Goal: Contribute content

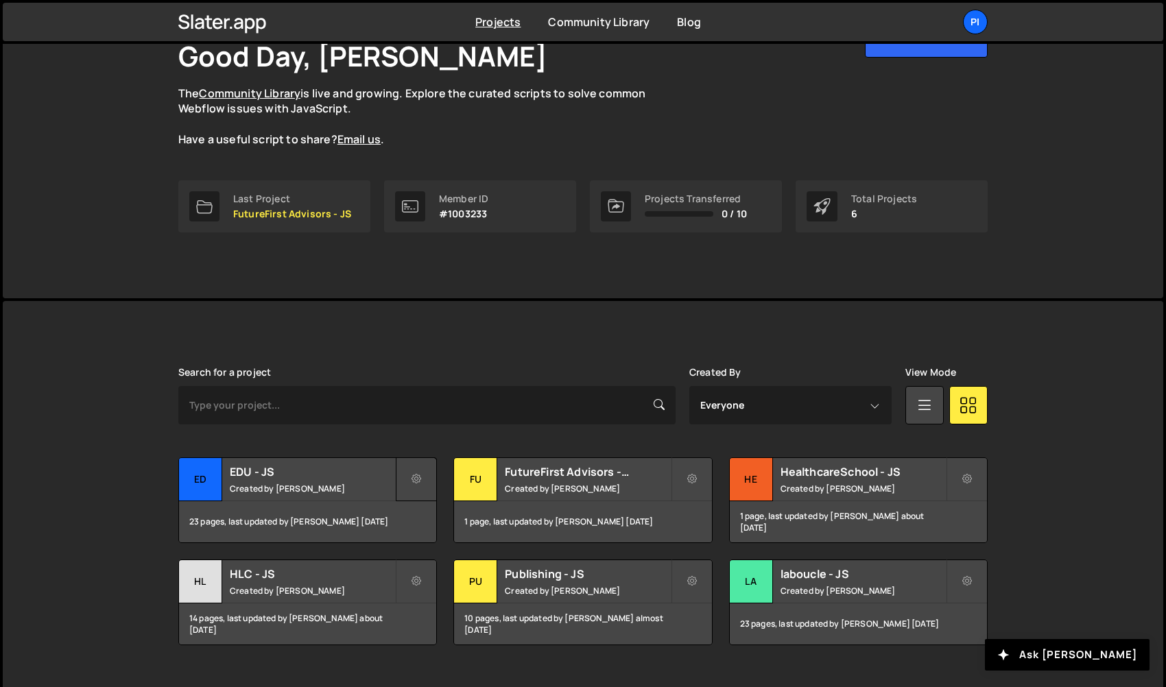
scroll to position [121, 0]
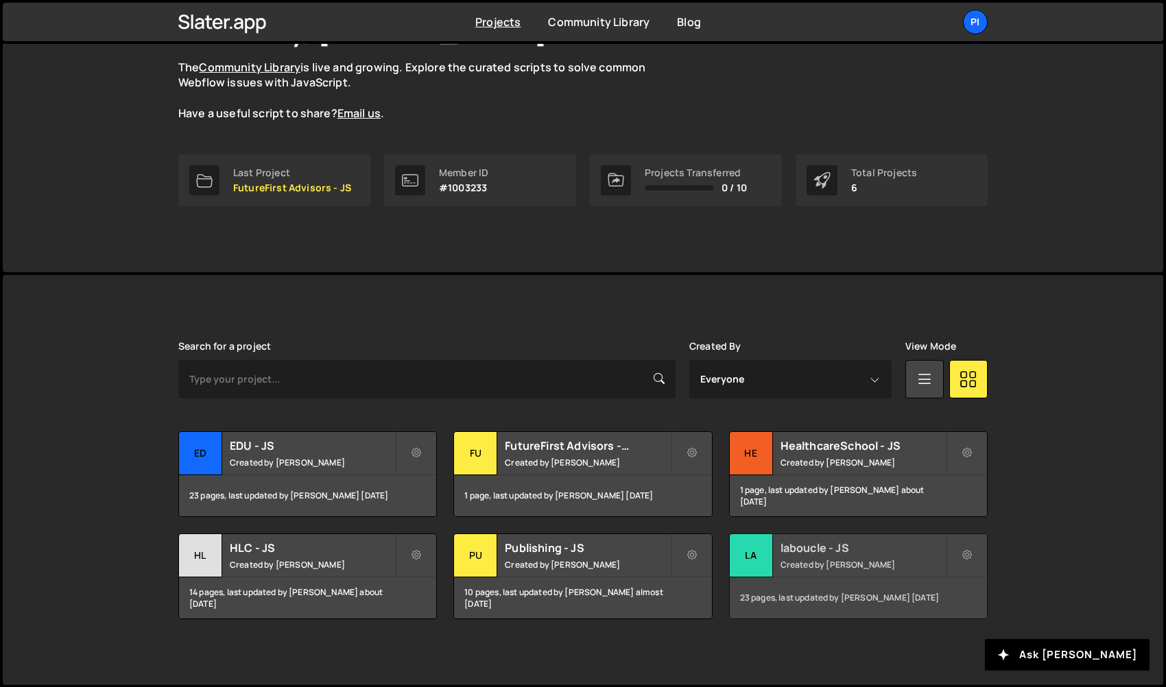
click at [768, 560] on div "la" at bounding box center [751, 555] width 43 height 43
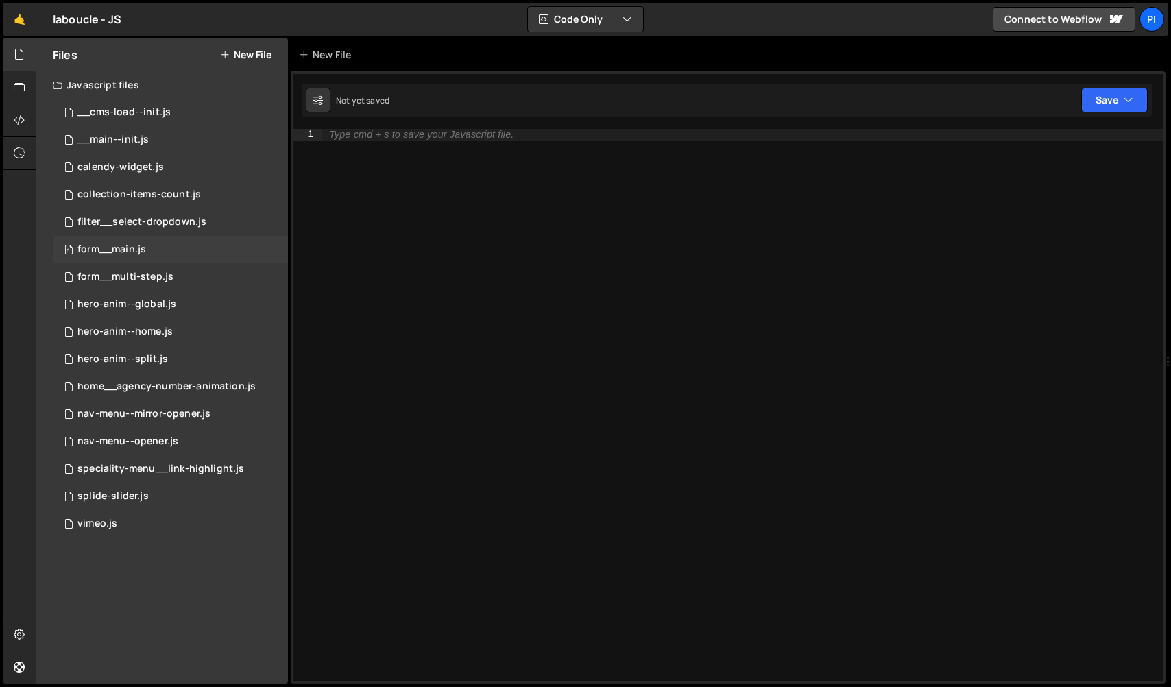
click at [199, 254] on div "0 form__main.js 0" at bounding box center [170, 249] width 235 height 27
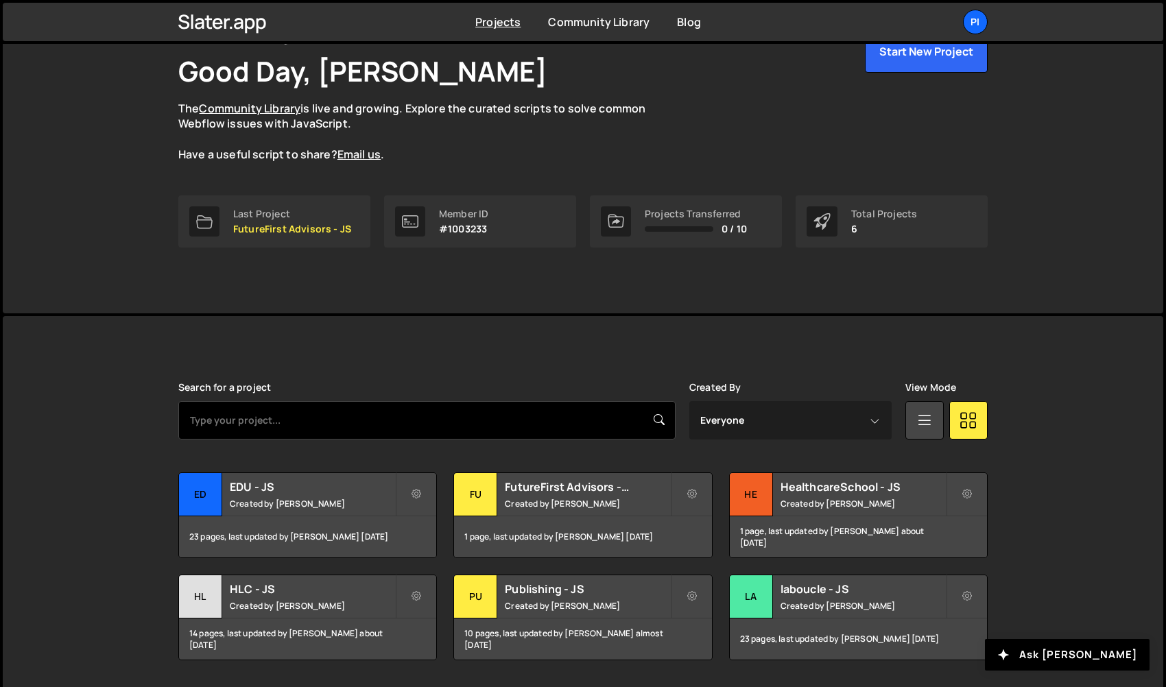
scroll to position [106, 0]
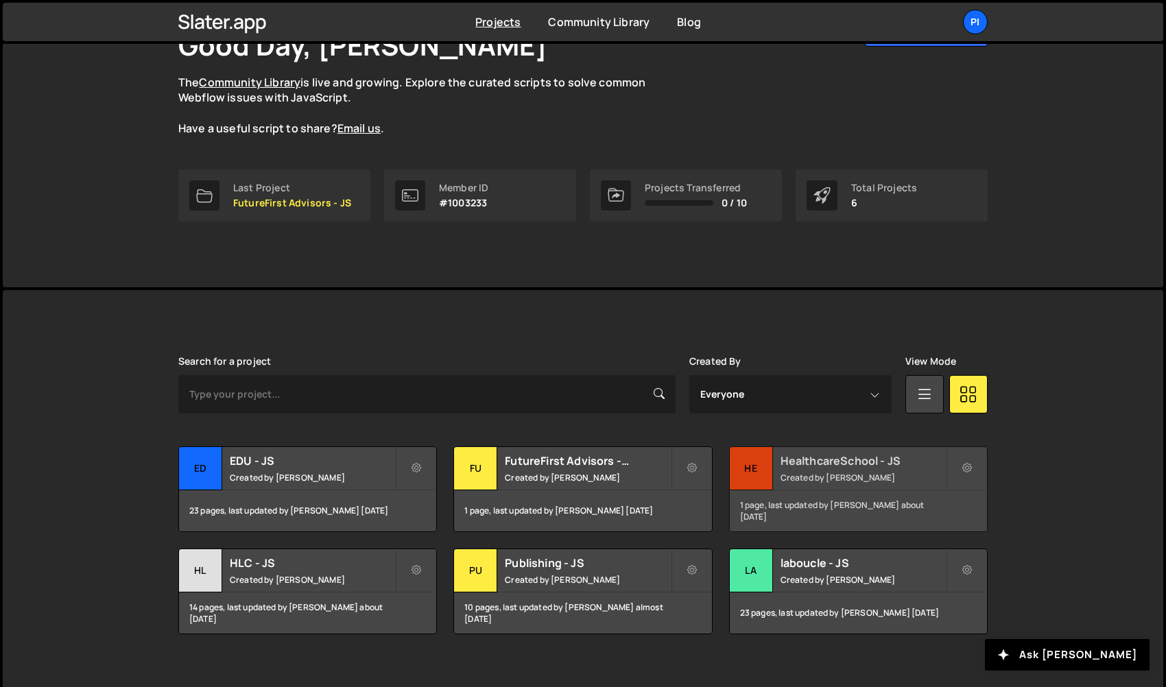
click at [754, 472] on div "He" at bounding box center [751, 468] width 43 height 43
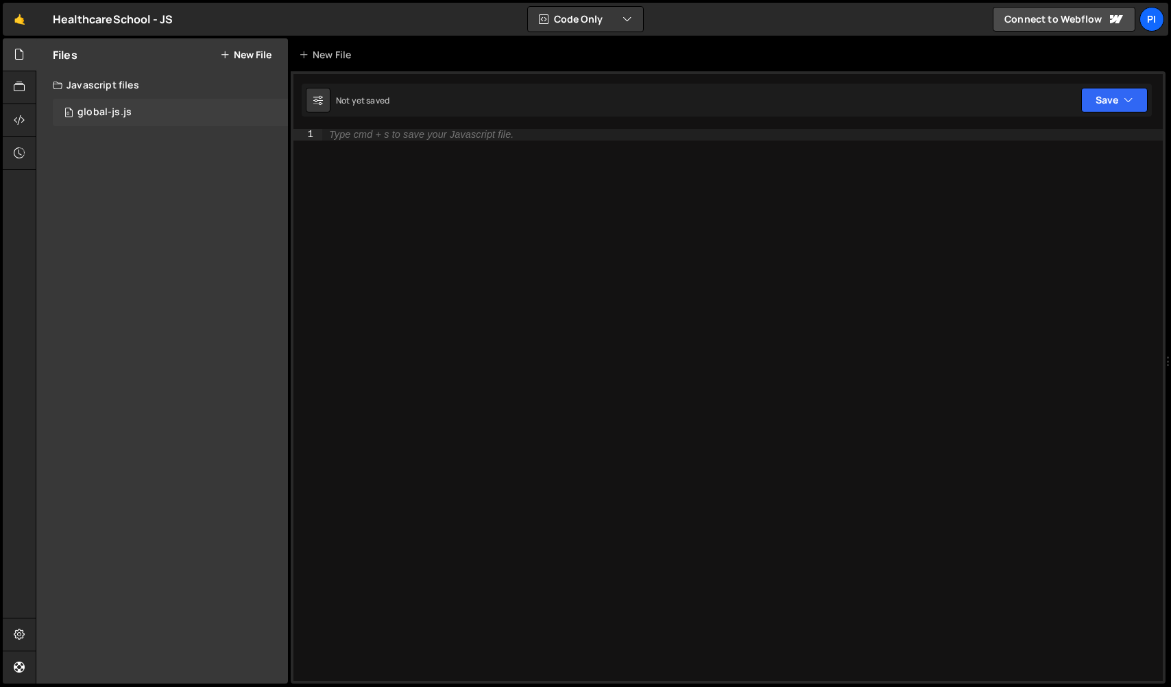
click at [145, 105] on div "0 global-js.js 0" at bounding box center [170, 112] width 235 height 27
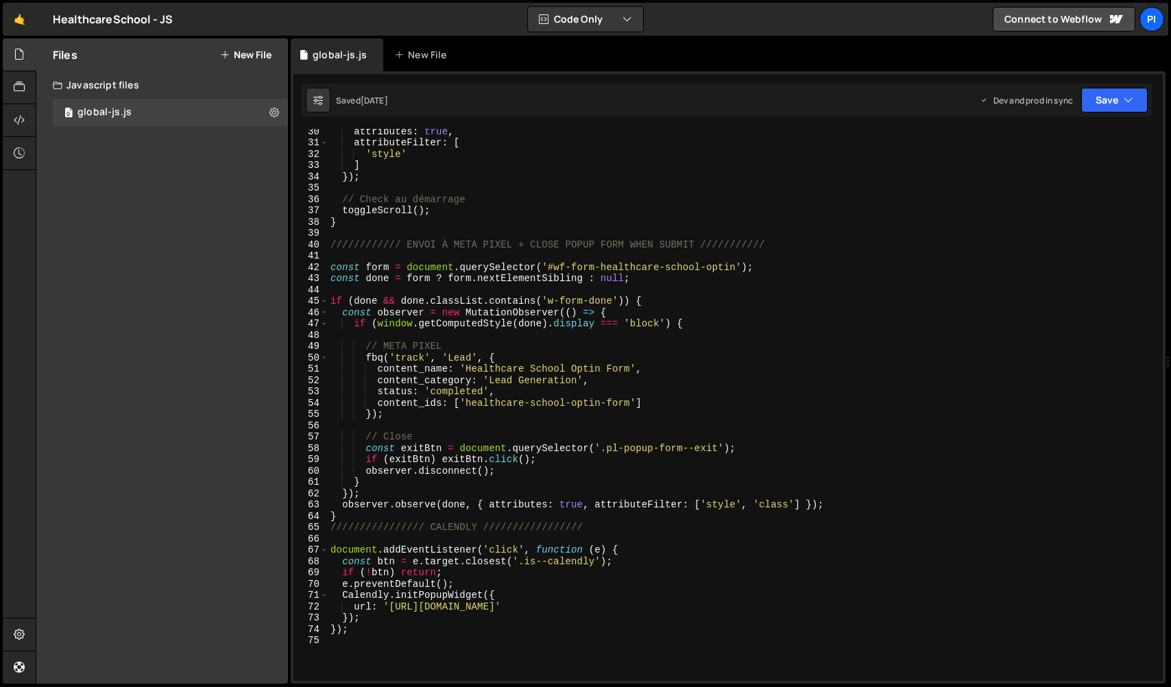
scroll to position [331, 0]
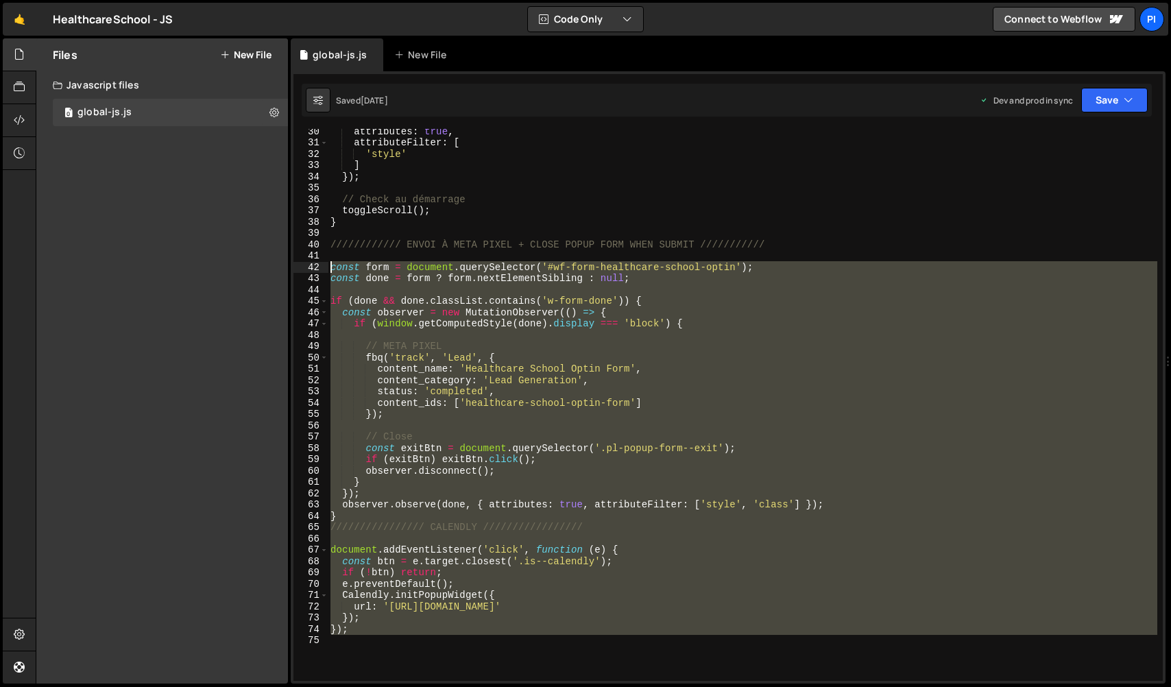
drag, startPoint x: 427, startPoint y: 639, endPoint x: 276, endPoint y: 270, distance: 399.6
click at [276, 270] on div "Files New File Javascript files 0 global-js.js 0 CSS files Copy share link Edit…" at bounding box center [604, 361] width 1136 height 646
type textarea "});"
click at [591, 632] on div "attributes : true , attributeFilter : [ 'style' ] }) ; // Check au démarrage to…" at bounding box center [743, 413] width 830 height 575
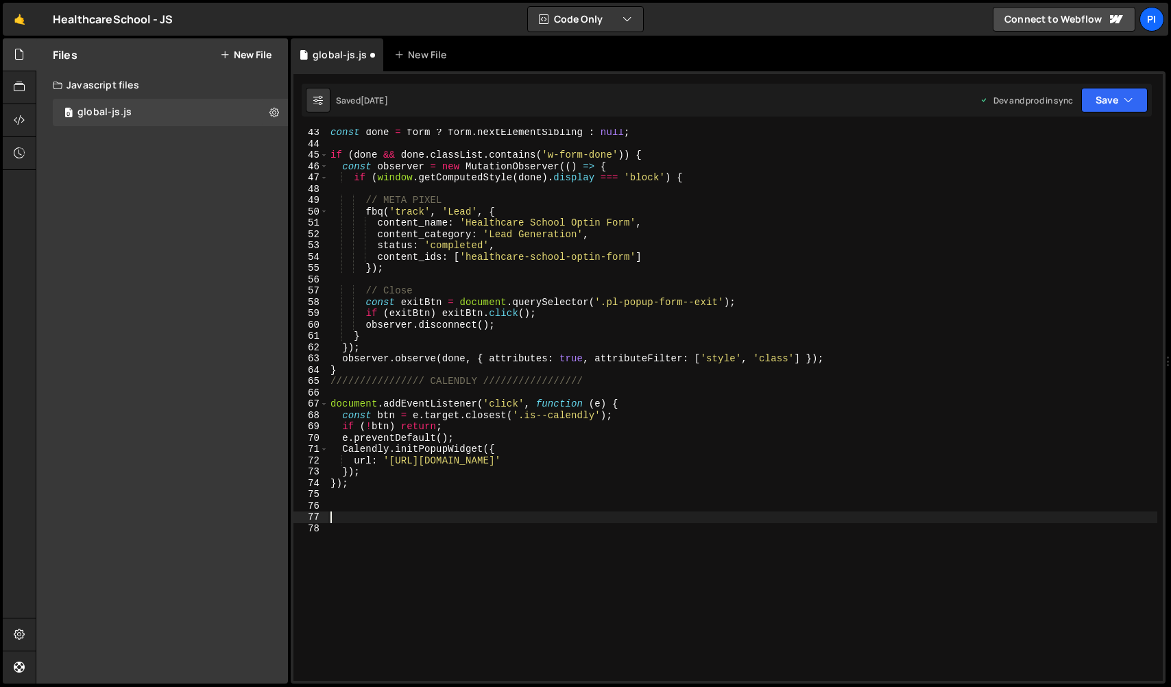
paste textarea "});"
type textarea "});"
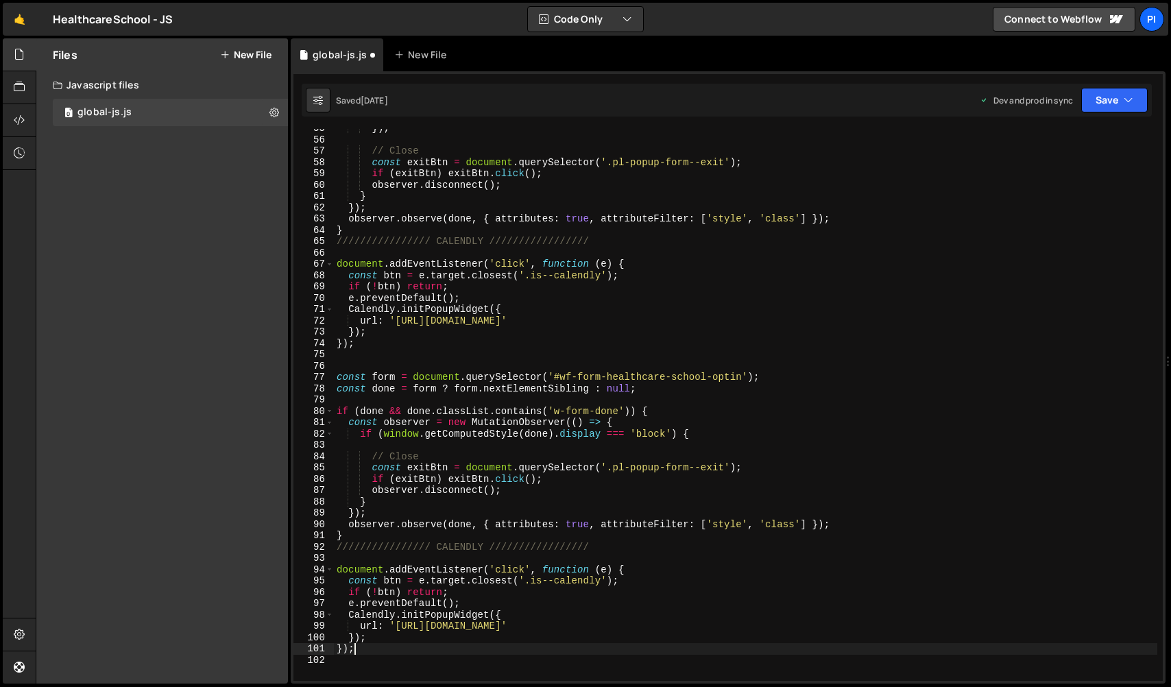
scroll to position [601, 0]
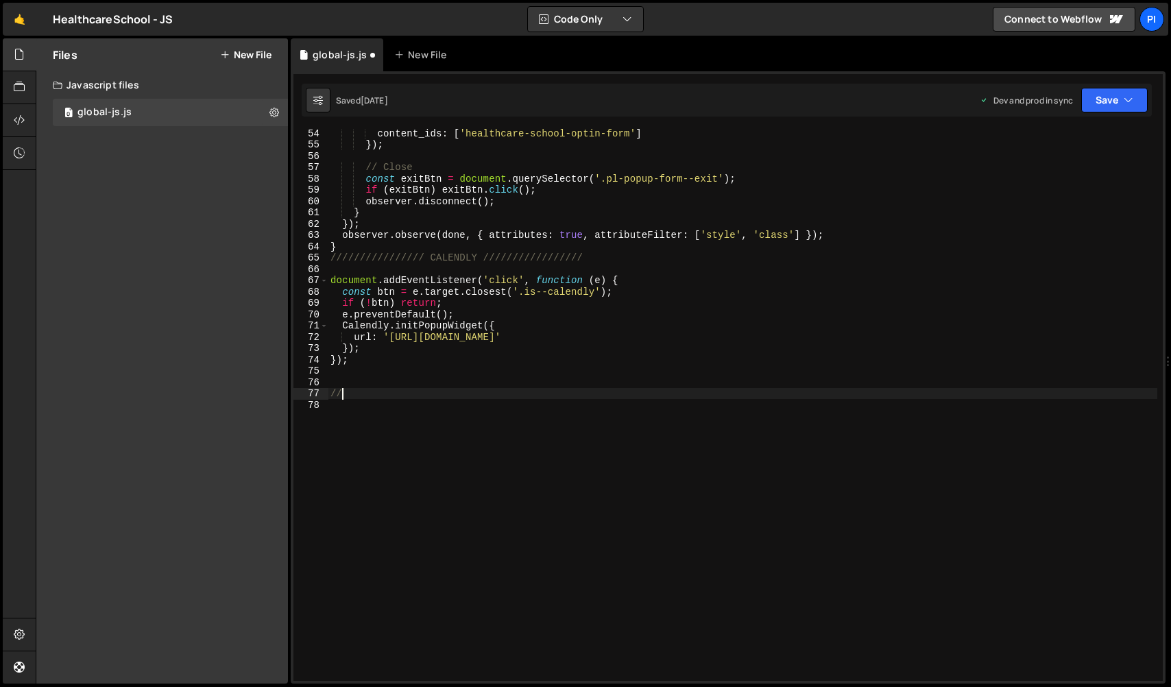
type textarea "///"
paste textarea "});"
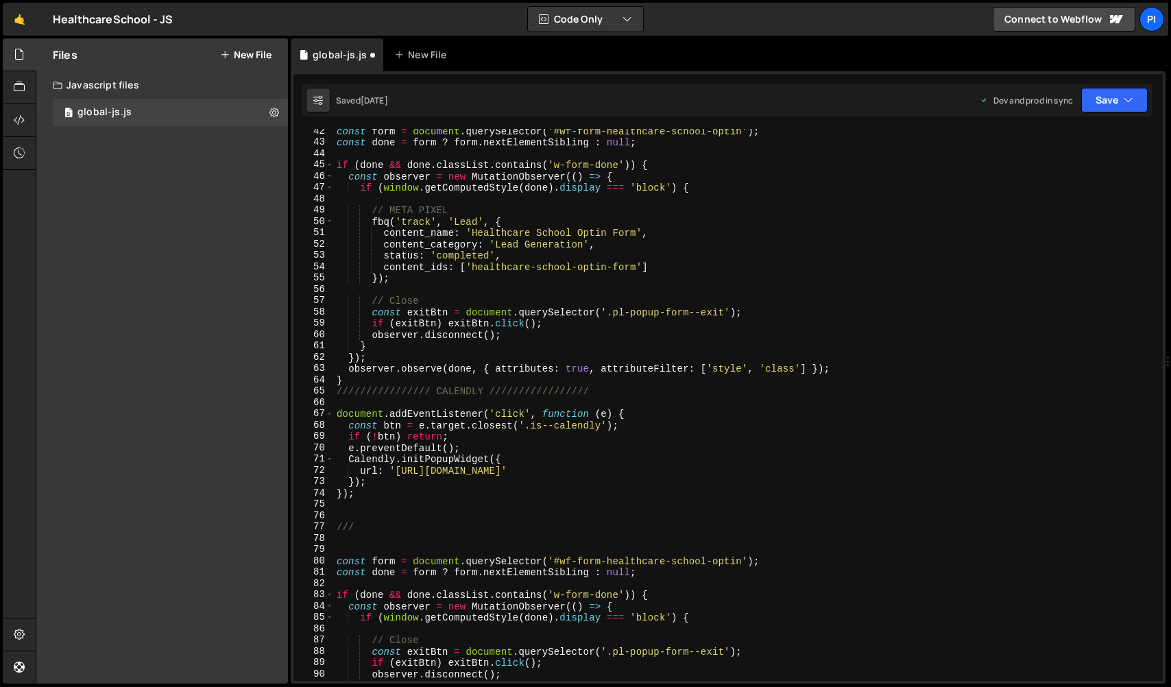
scroll to position [407, 0]
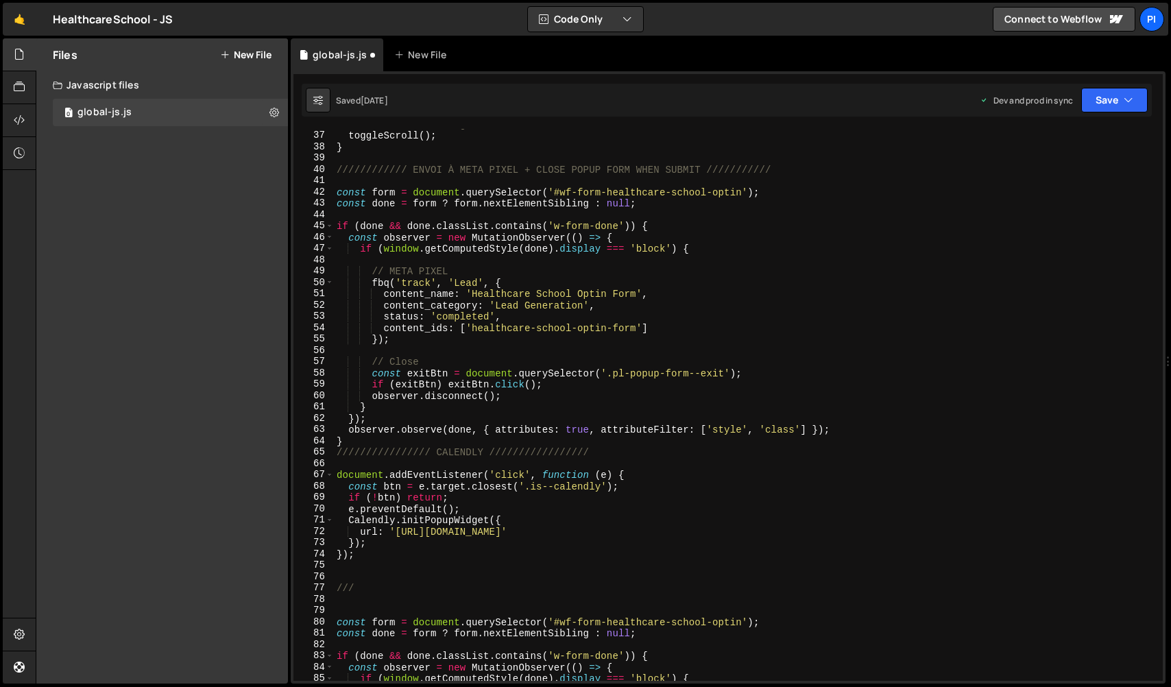
click at [492, 344] on div "// Check au démarrage toggleScroll ( ) ; } //////////// ENVOI À META PIXEL + CL…" at bounding box center [746, 406] width 824 height 575
click at [386, 271] on div "toggleScroll ( ) ; } //////////// ENVOI À META PIXEL + CLOSE POPUP FORM WHEN SU…" at bounding box center [746, 415] width 824 height 575
type textarea "/* META PIXEL"
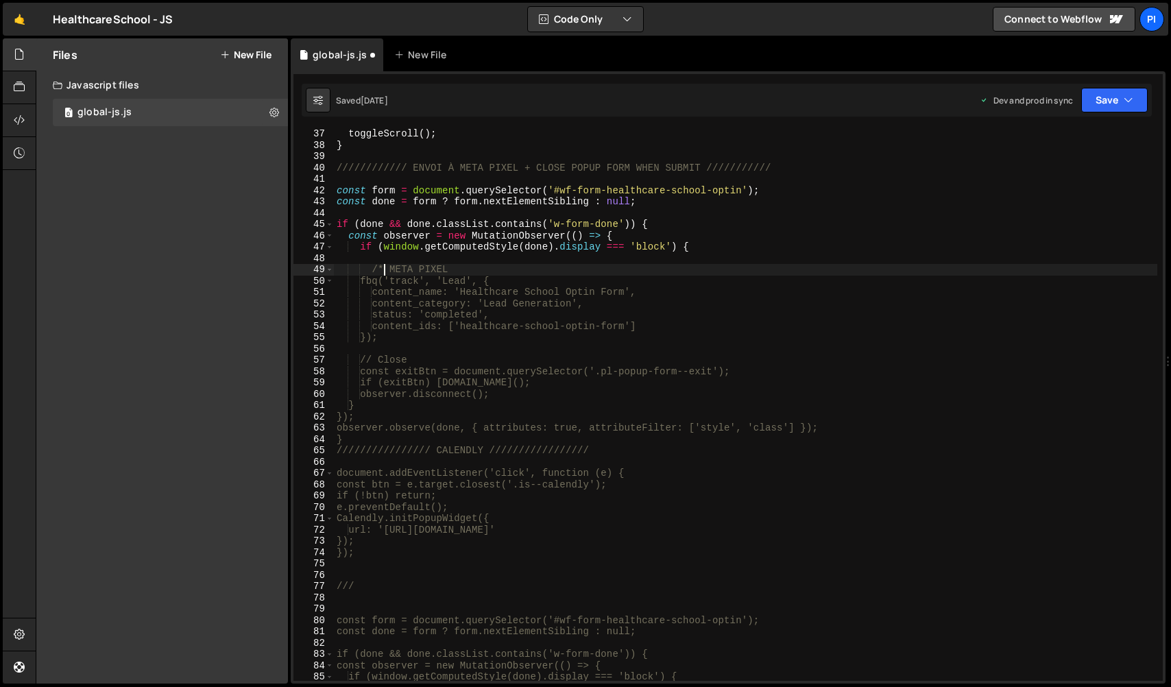
click at [465, 345] on div "toggleScroll ( ) ; } //////////// ENVOI À META PIXEL + CLOSE POPUP FORM WHEN SU…" at bounding box center [746, 415] width 824 height 575
click at [444, 340] on div "toggleScroll ( ) ; } //////////// ENVOI À META PIXEL + CLOSE POPUP FORM WHEN SU…" at bounding box center [746, 415] width 824 height 575
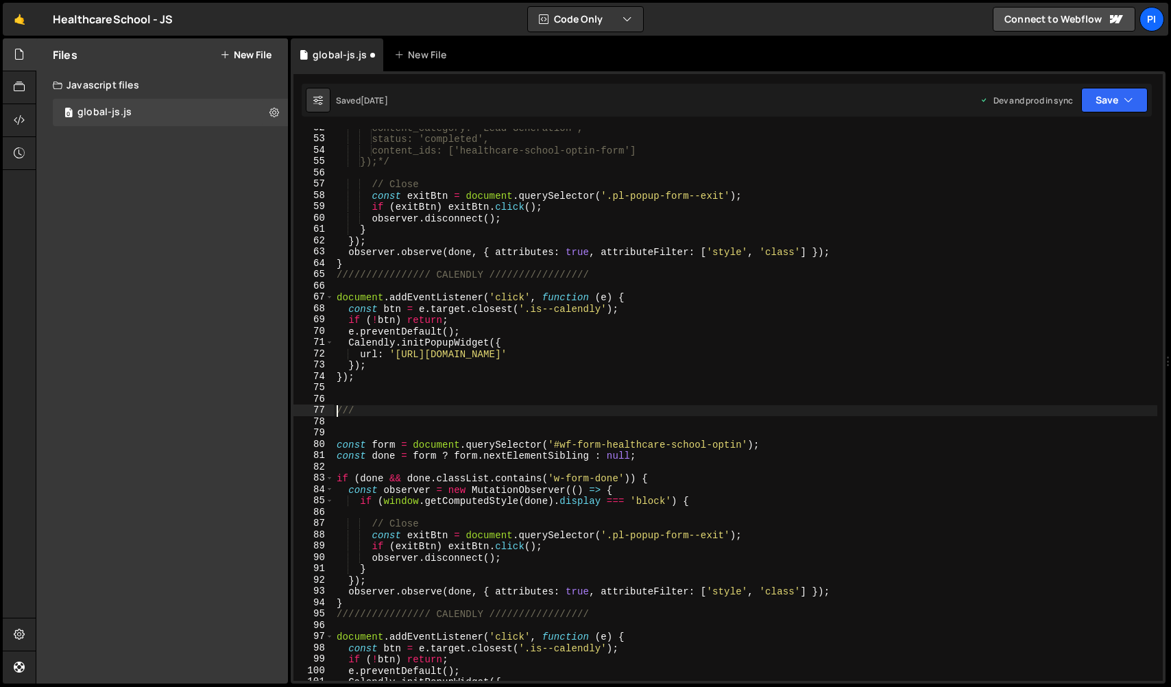
scroll to position [636, 0]
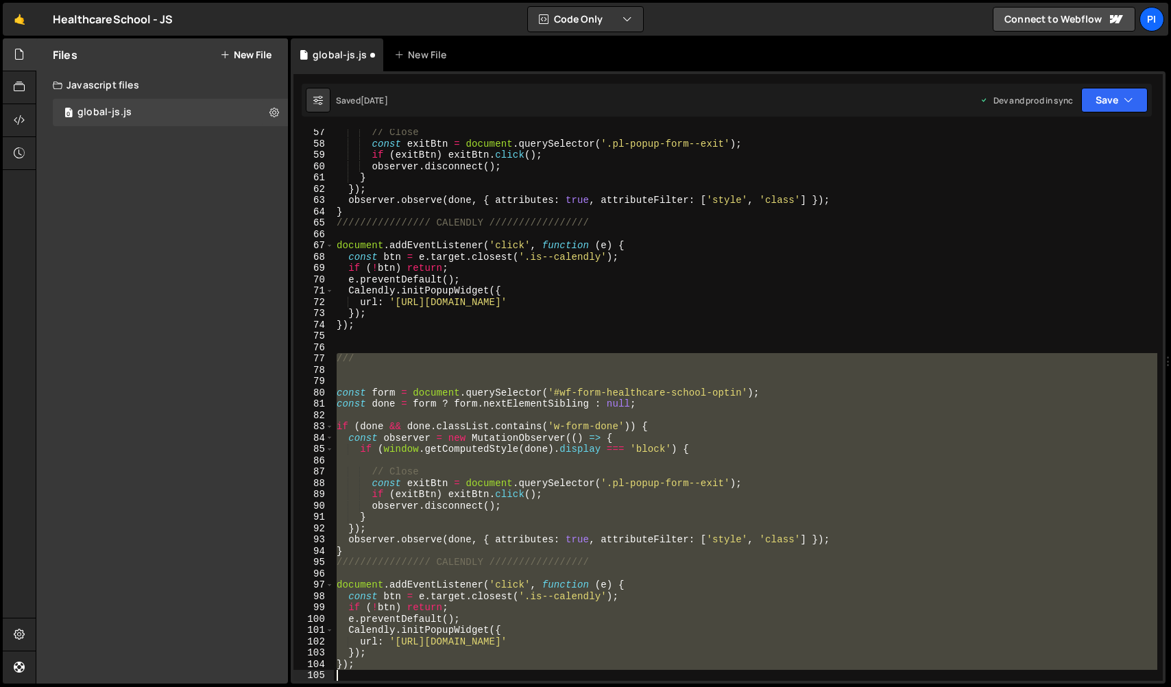
drag, startPoint x: 335, startPoint y: 414, endPoint x: 536, endPoint y: 733, distance: 376.6
click at [536, 687] on html "Projects Community Library Blog Pi Projects Your Teams Invite team member Accou…" at bounding box center [585, 343] width 1171 height 687
type textarea "});"
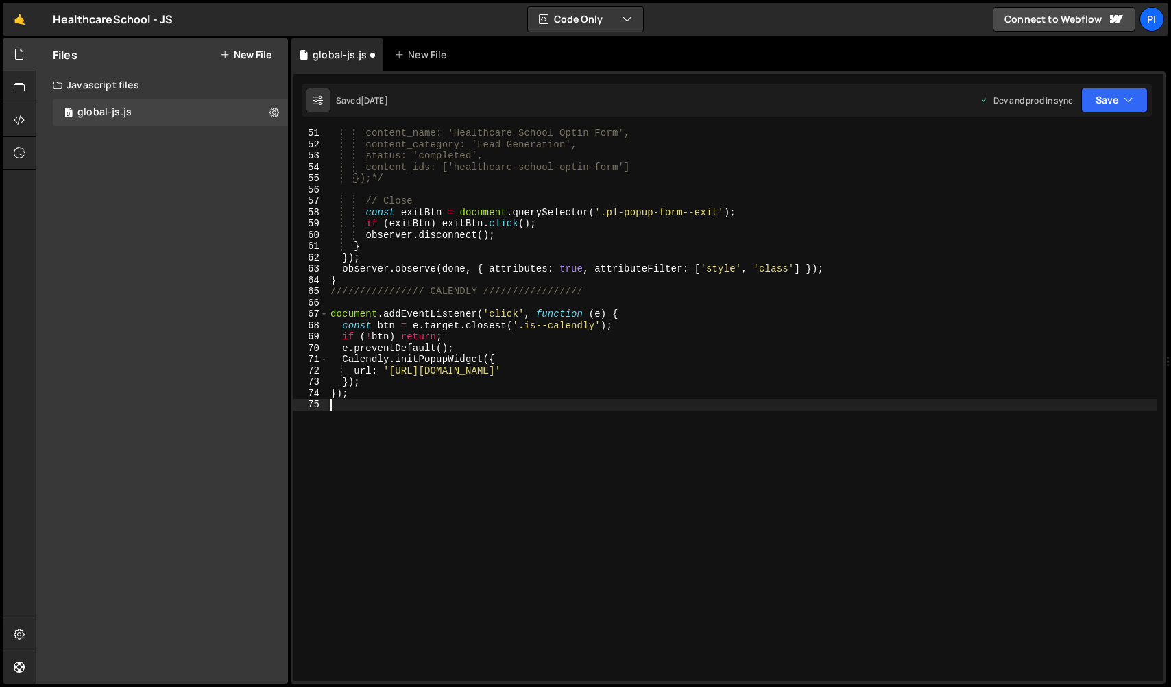
type textarea "});"
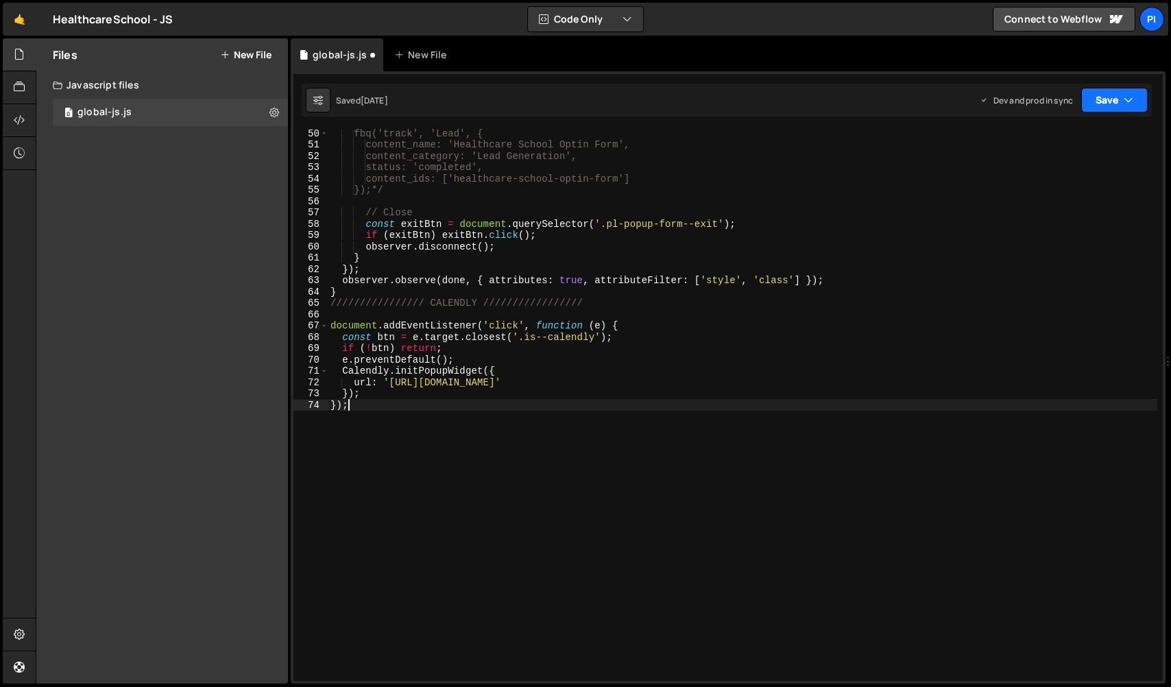
click at [1106, 100] on button "Save" at bounding box center [1115, 100] width 67 height 25
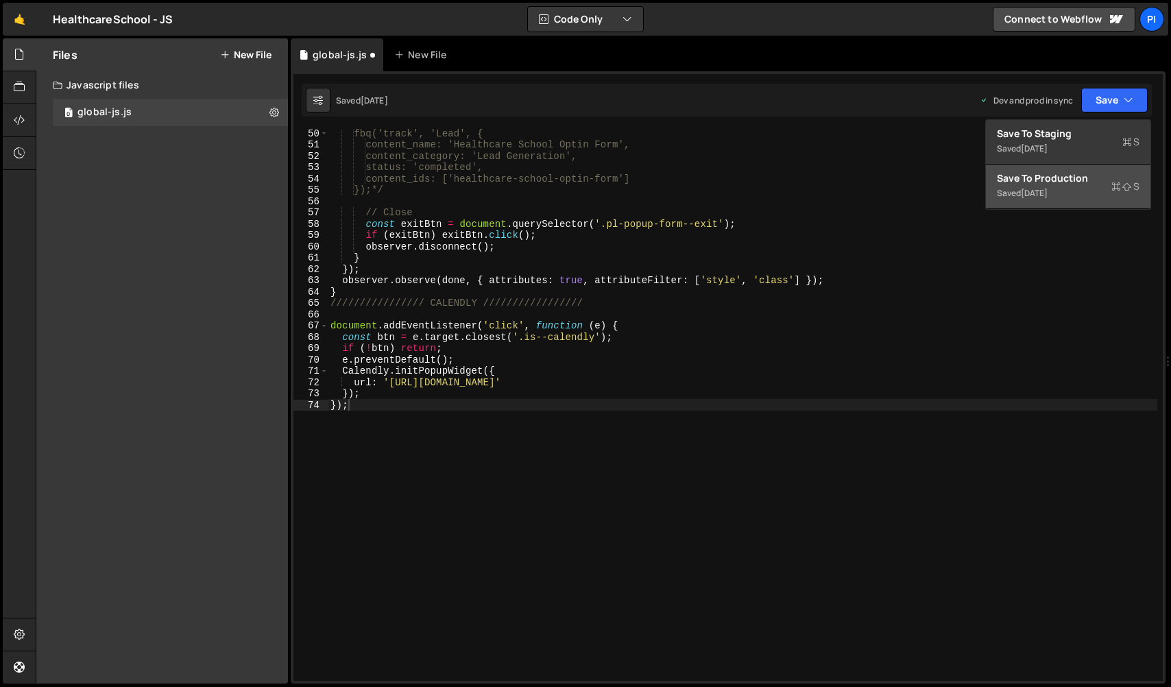
click at [1074, 191] on button "Save to Production S Saved 3 days ago" at bounding box center [1068, 187] width 165 height 45
